Goal: Navigation & Orientation: Find specific page/section

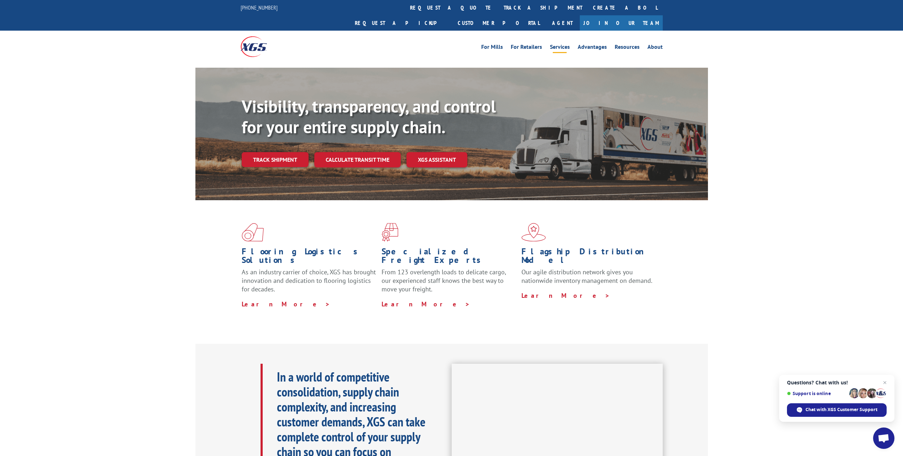
click at [566, 44] on link "Services" at bounding box center [560, 48] width 20 height 8
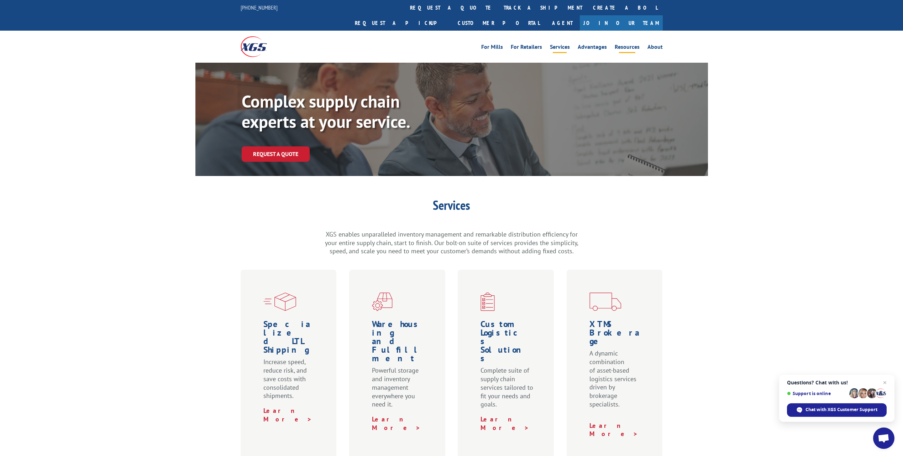
click at [628, 44] on link "Resources" at bounding box center [627, 48] width 25 height 8
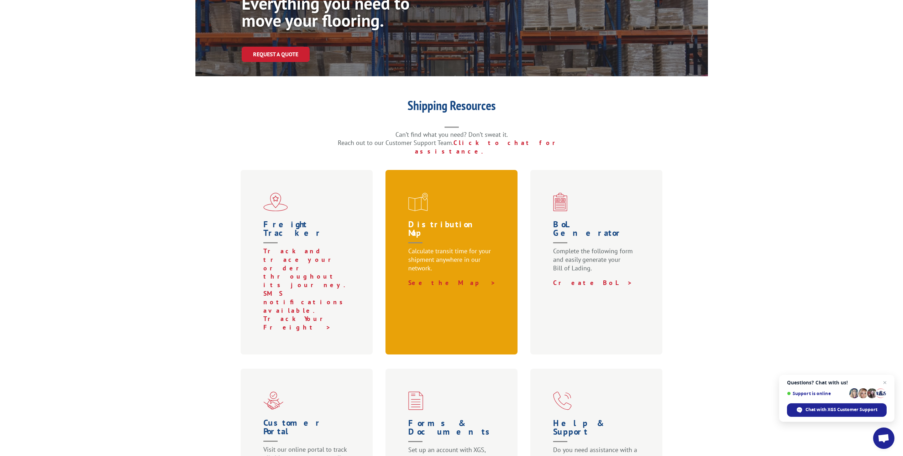
scroll to position [107, 0]
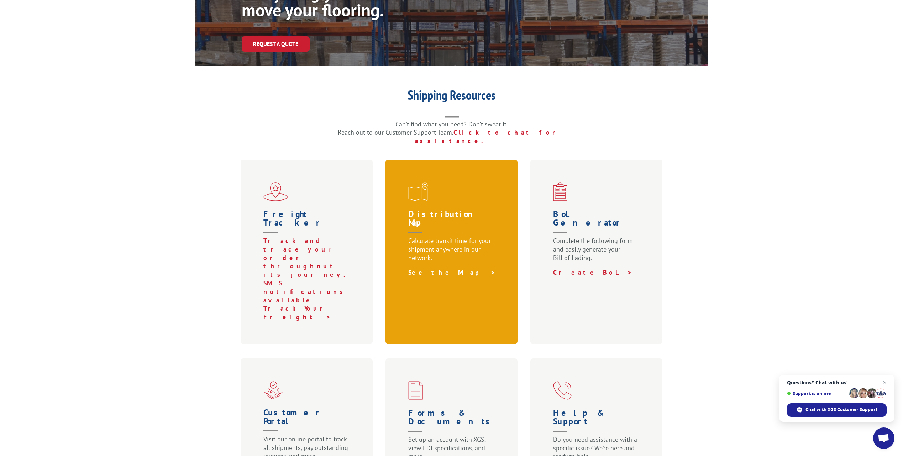
click at [433, 268] on link "See the Map >" at bounding box center [452, 272] width 88 height 8
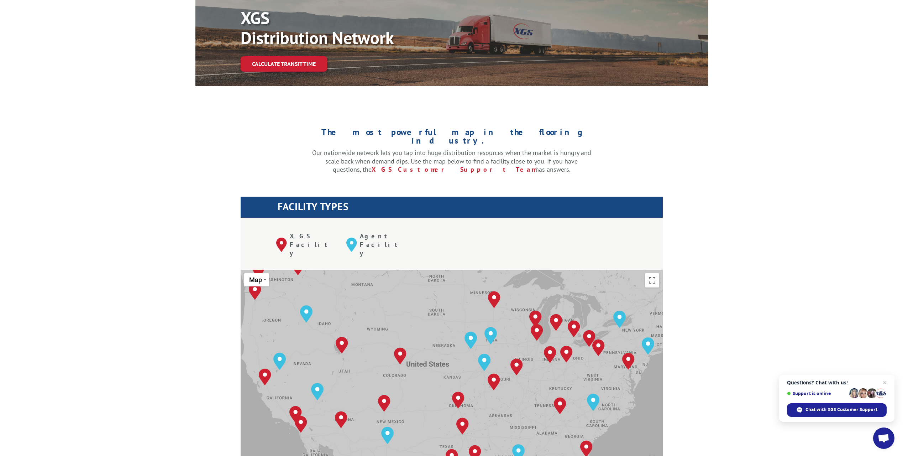
scroll to position [107, 0]
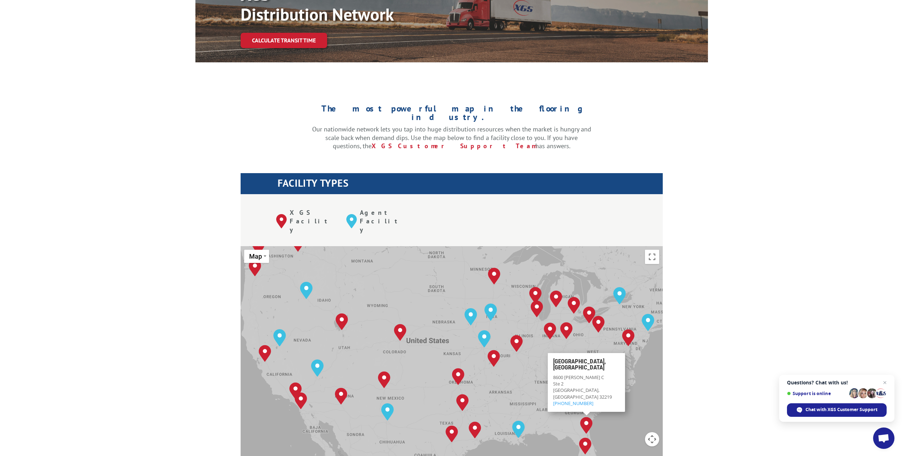
click at [685, 191] on div "The most powerful map in the flooring industry. Our nationwide network lets you…" at bounding box center [451, 422] width 903 height 680
